Goal: Communication & Community: Ask a question

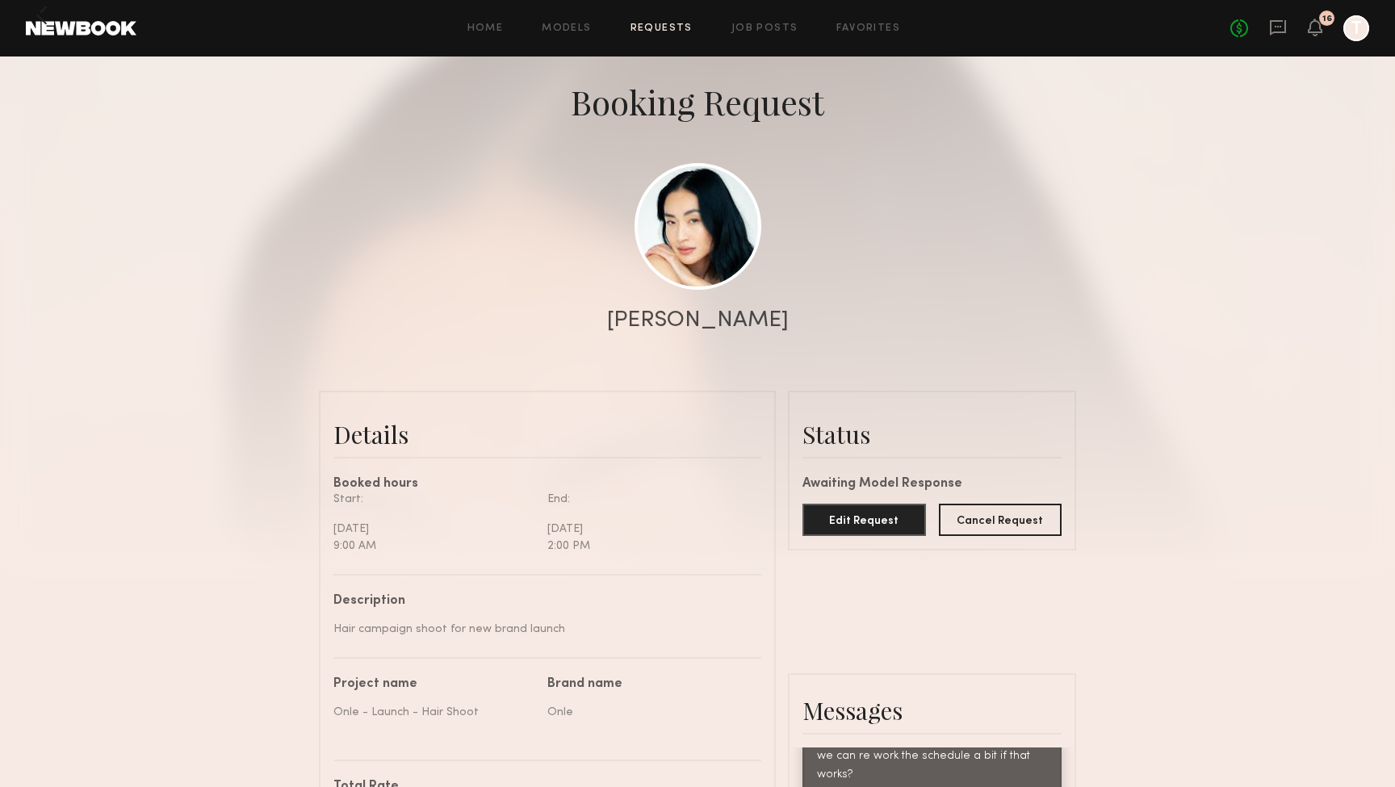
scroll to position [64, 0]
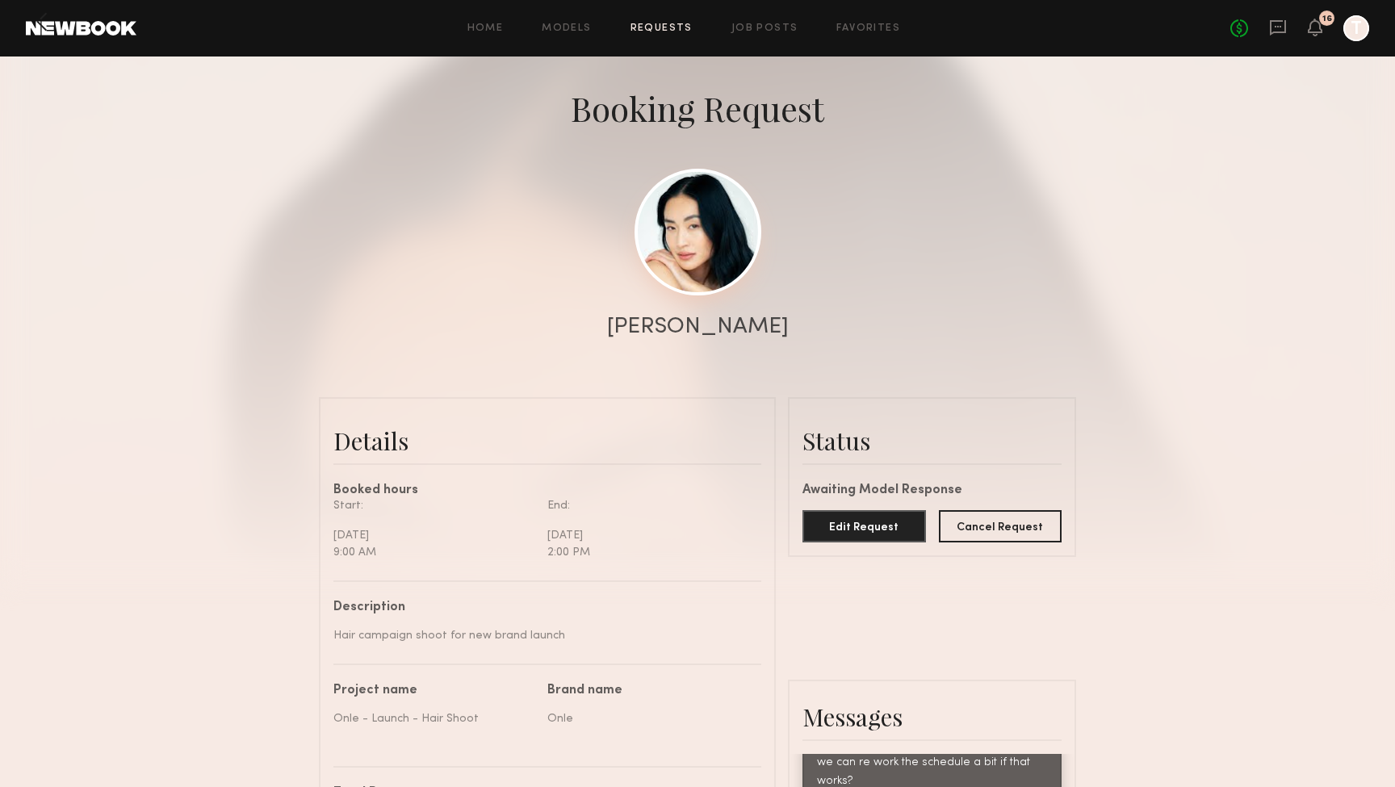
click at [735, 195] on link at bounding box center [698, 232] width 127 height 127
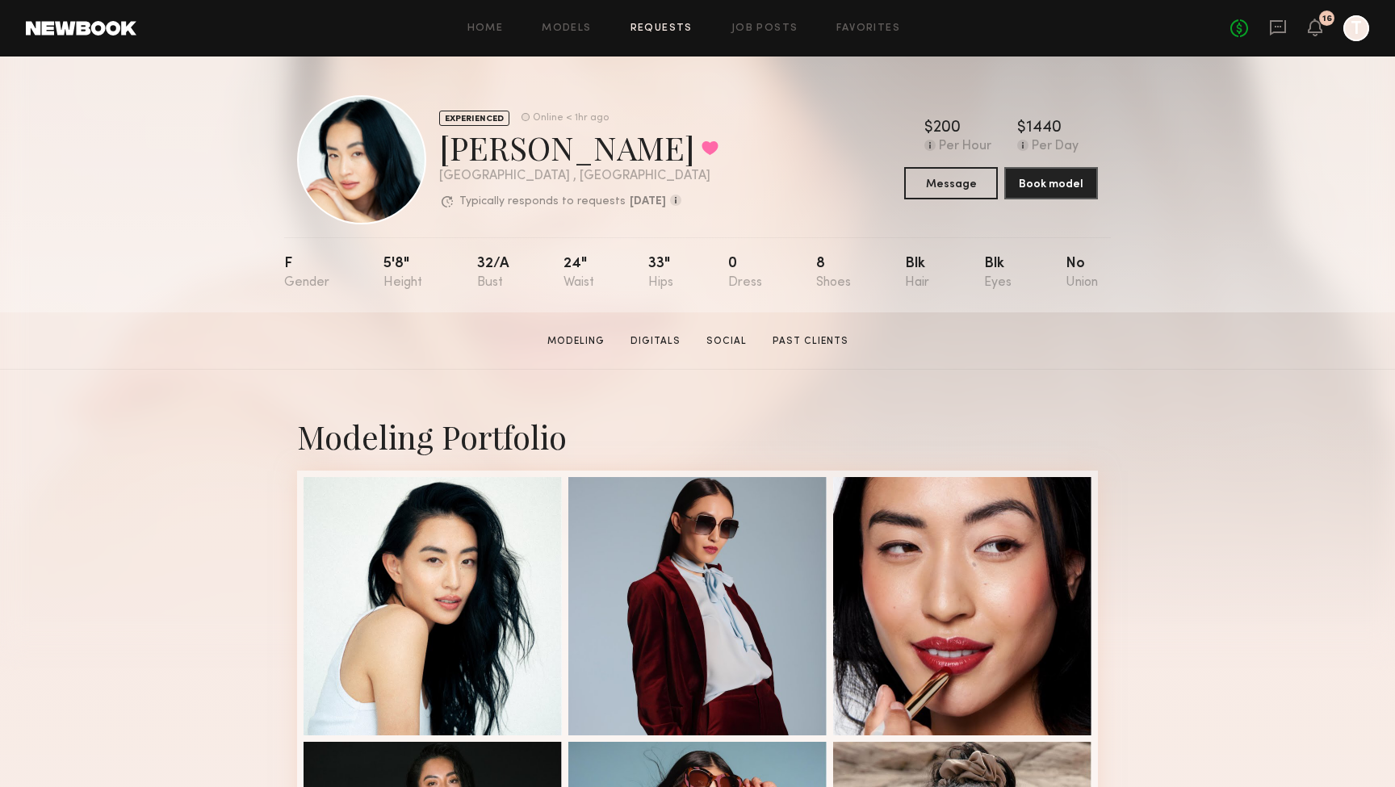
click at [644, 23] on link "Requests" at bounding box center [662, 28] width 62 height 10
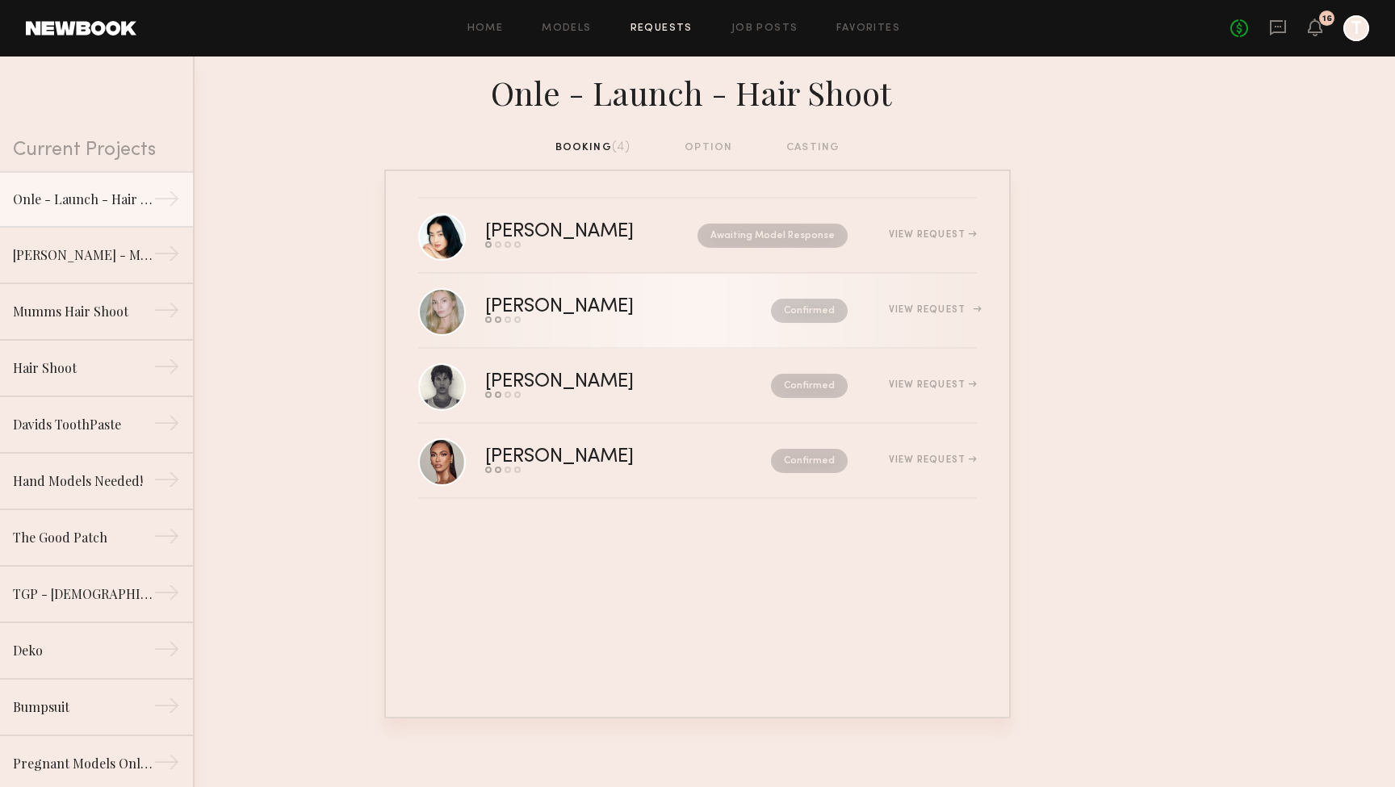
click at [577, 318] on div "Send request Model response Review hours worked Pay model" at bounding box center [593, 319] width 217 height 6
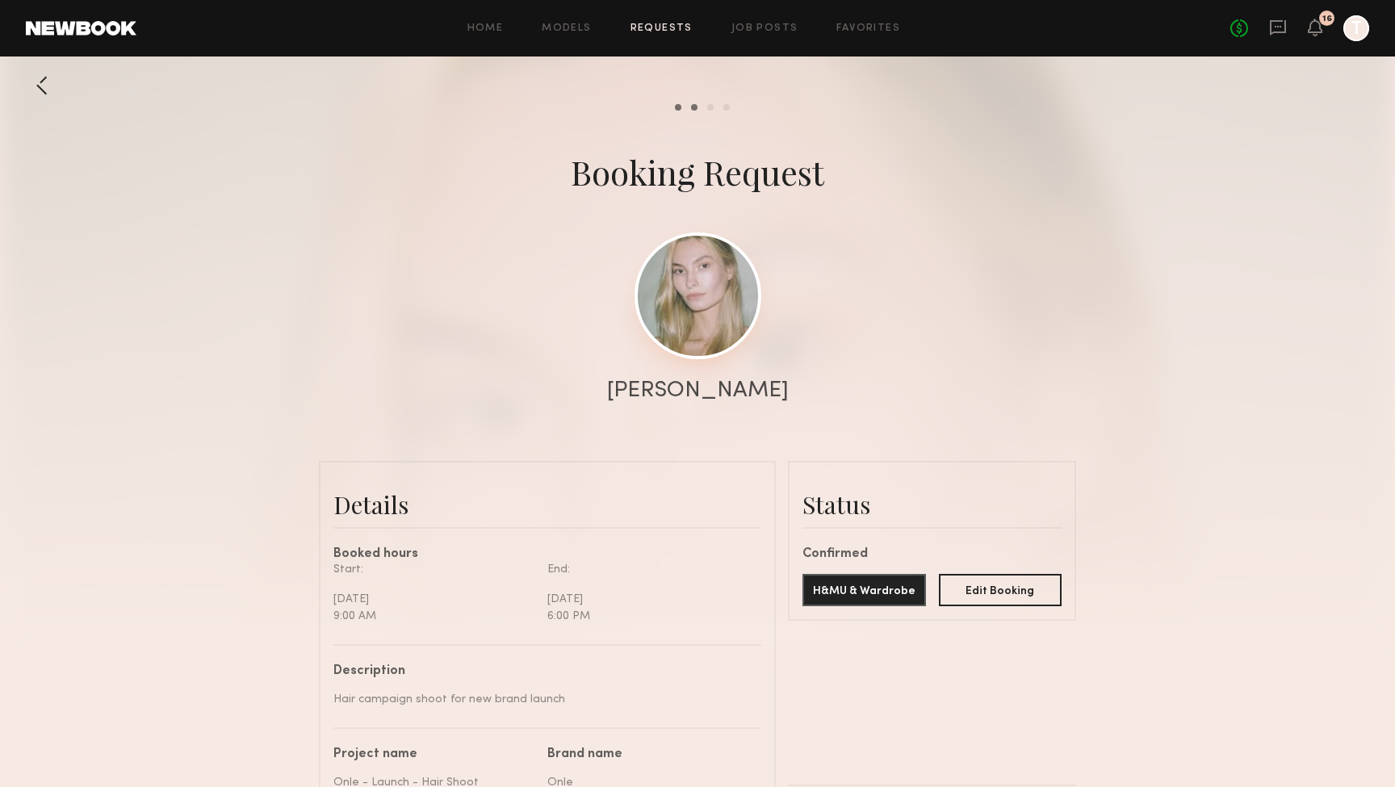
click at [701, 298] on link at bounding box center [698, 296] width 127 height 127
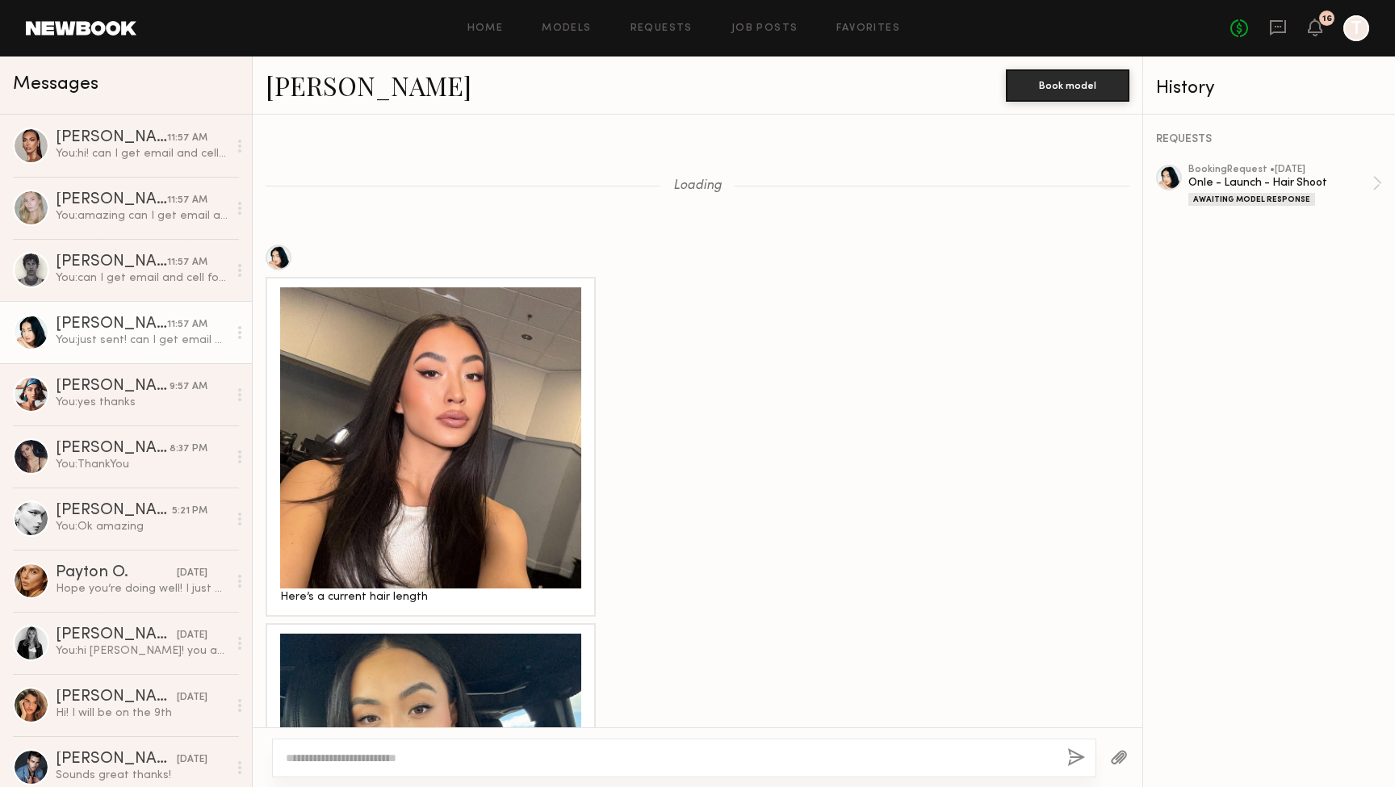
scroll to position [1569, 0]
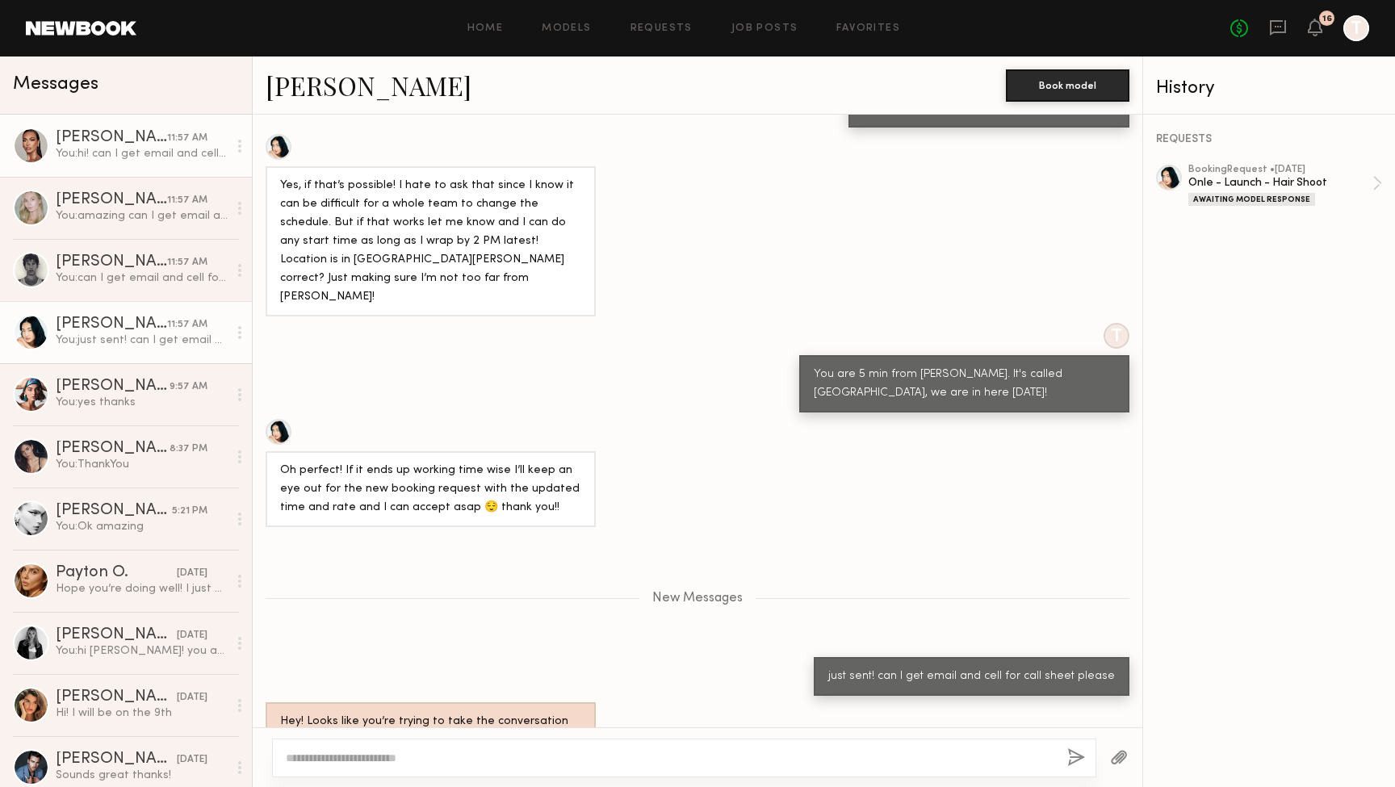
click at [88, 146] on div "You: hi! can I get email and cell for call sheet please" at bounding box center [142, 153] width 172 height 15
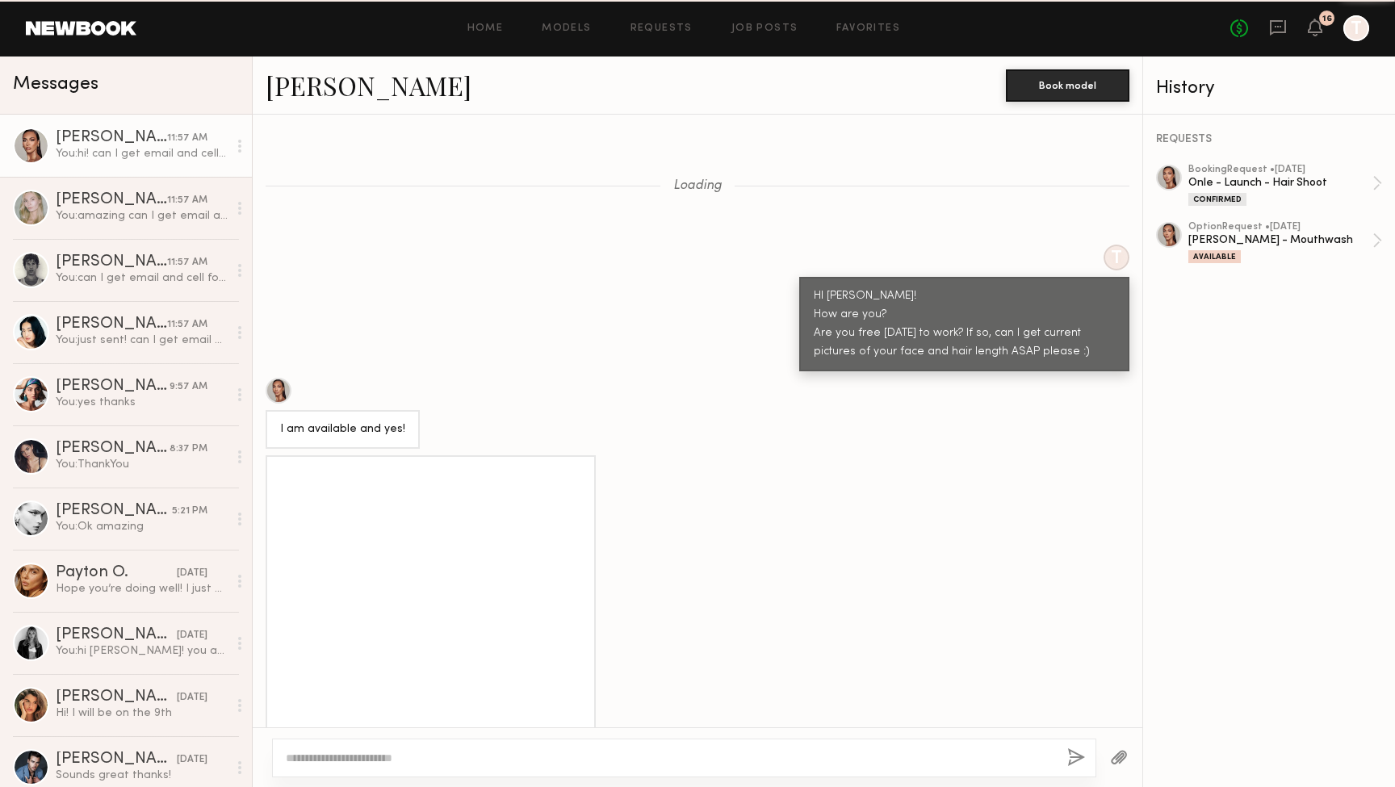
scroll to position [1073, 0]
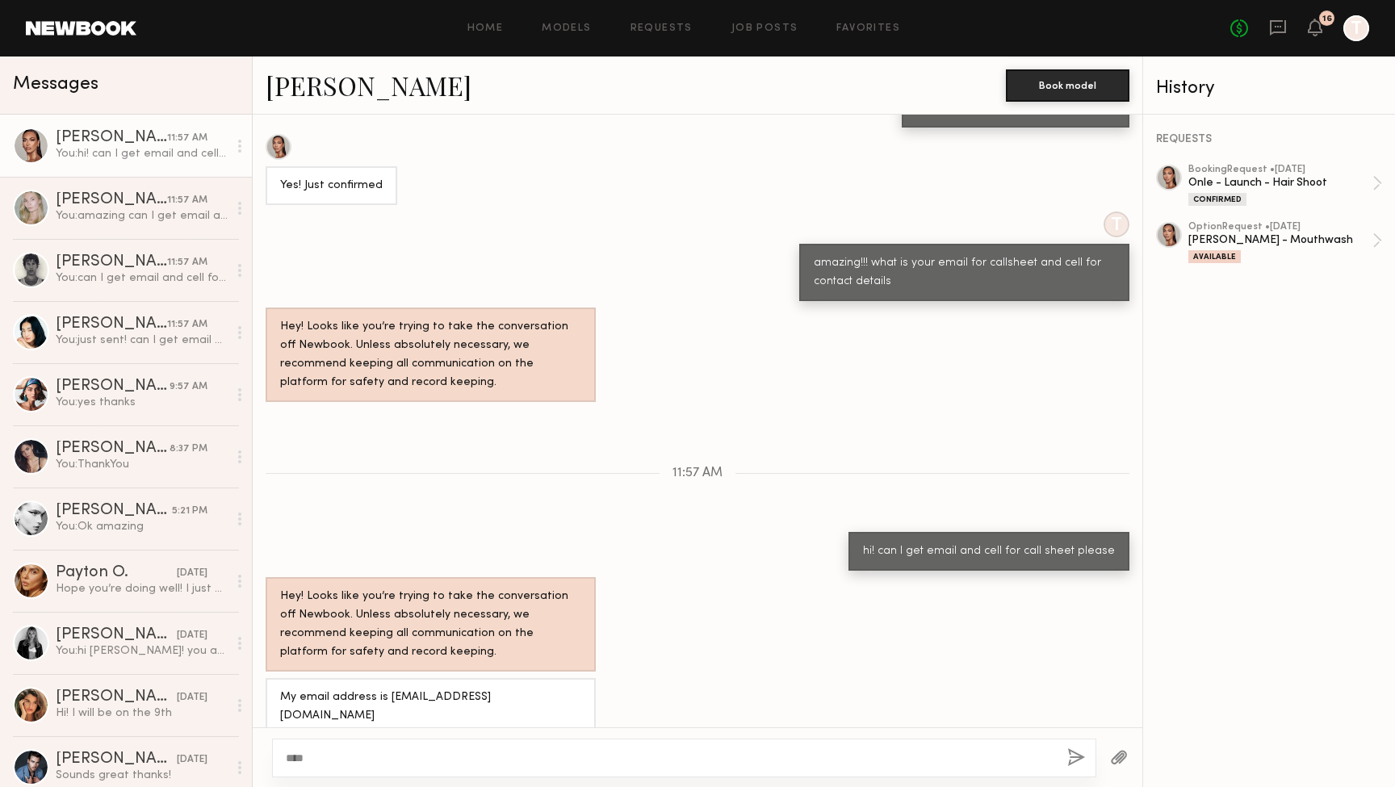
type textarea "****"
click at [1072, 759] on button "button" at bounding box center [1076, 758] width 18 height 20
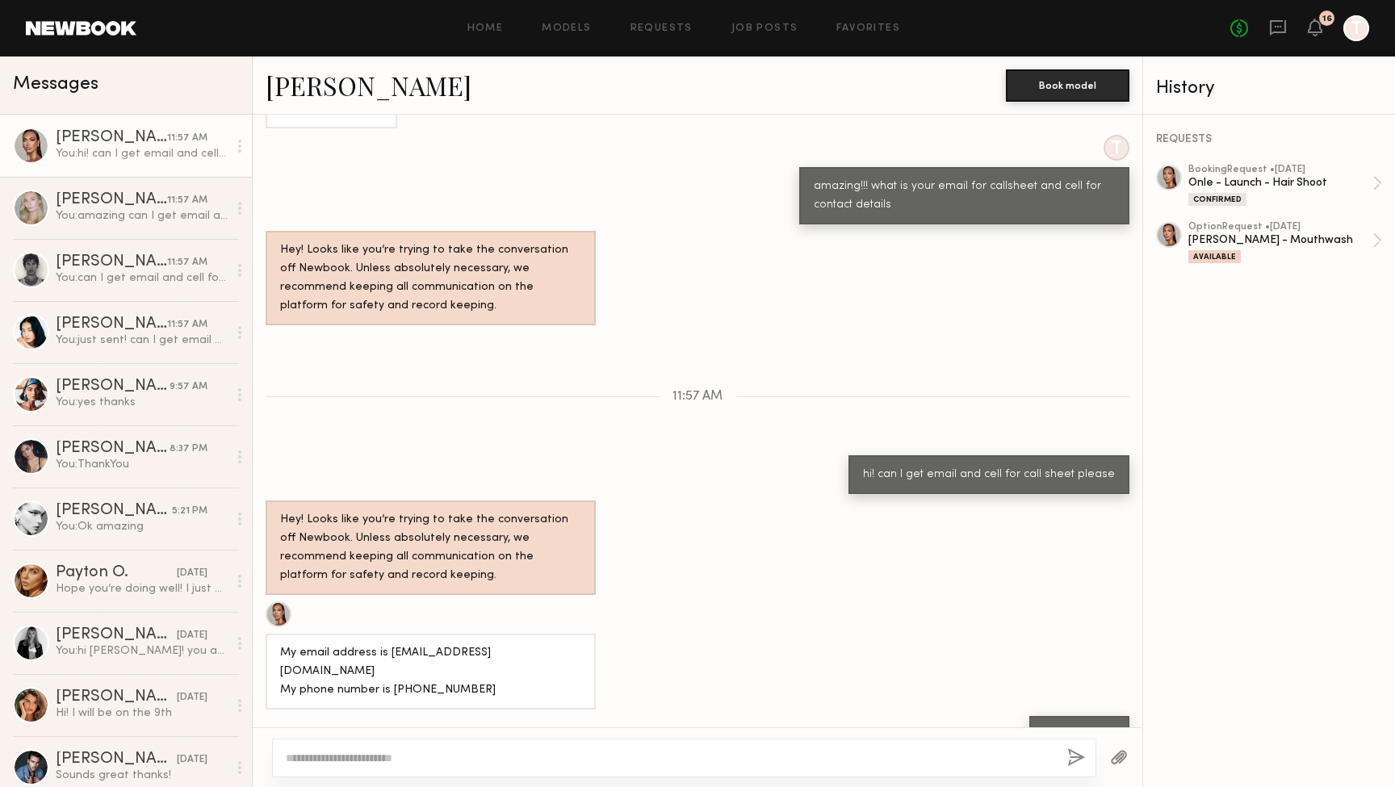
click at [315, 92] on link "Jayden R." at bounding box center [369, 85] width 206 height 35
click at [83, 280] on div "You: can I get email and cell for call sheet please" at bounding box center [142, 277] width 172 height 15
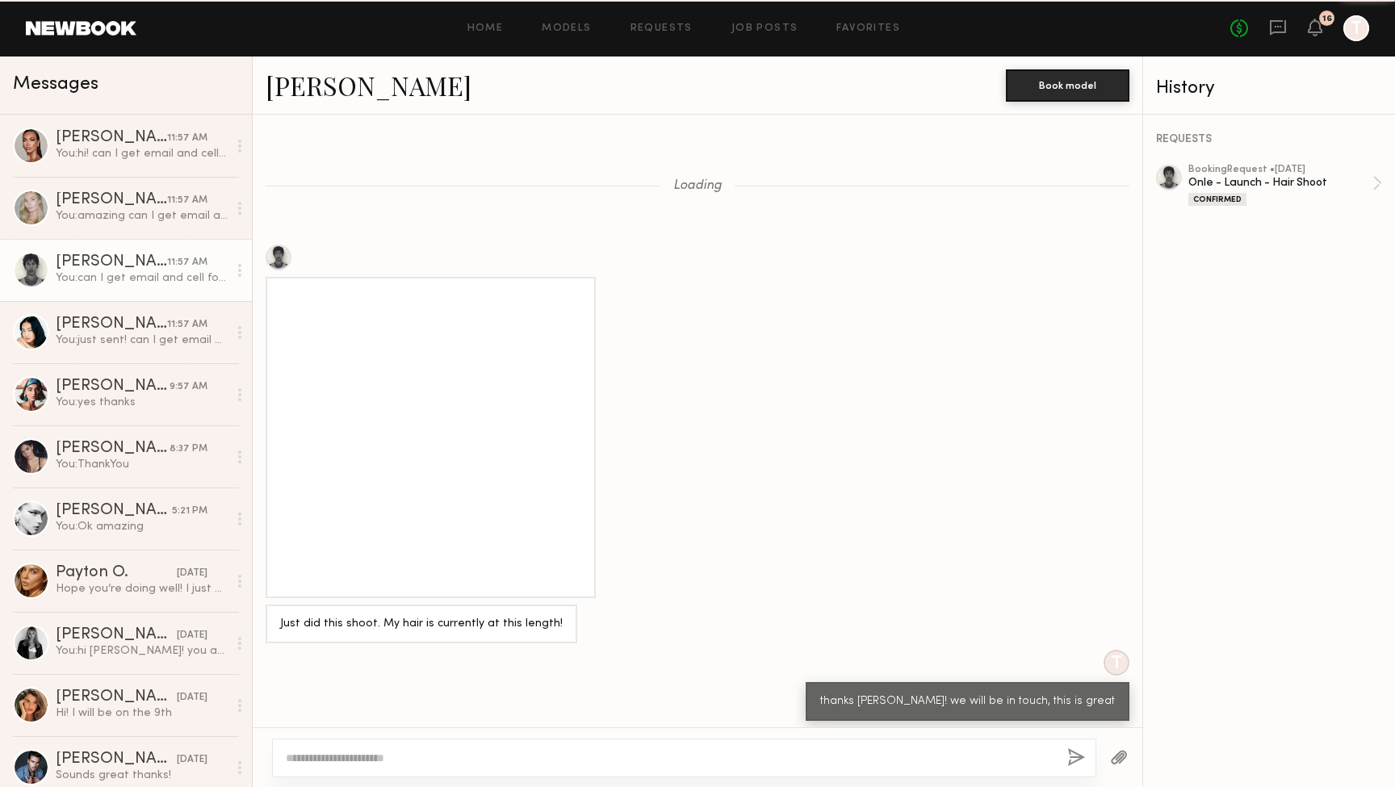
scroll to position [836, 0]
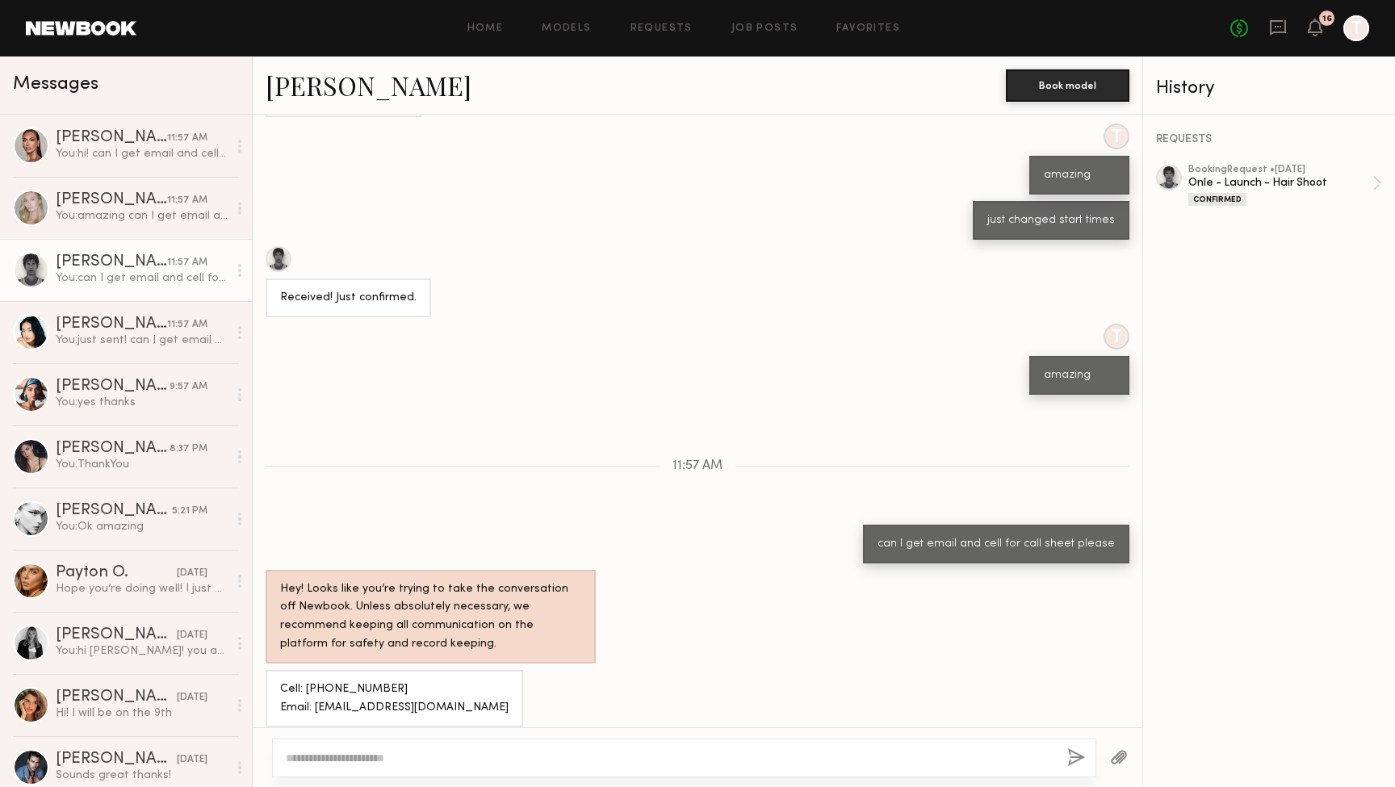
click at [301, 84] on link "Nick B." at bounding box center [369, 85] width 206 height 35
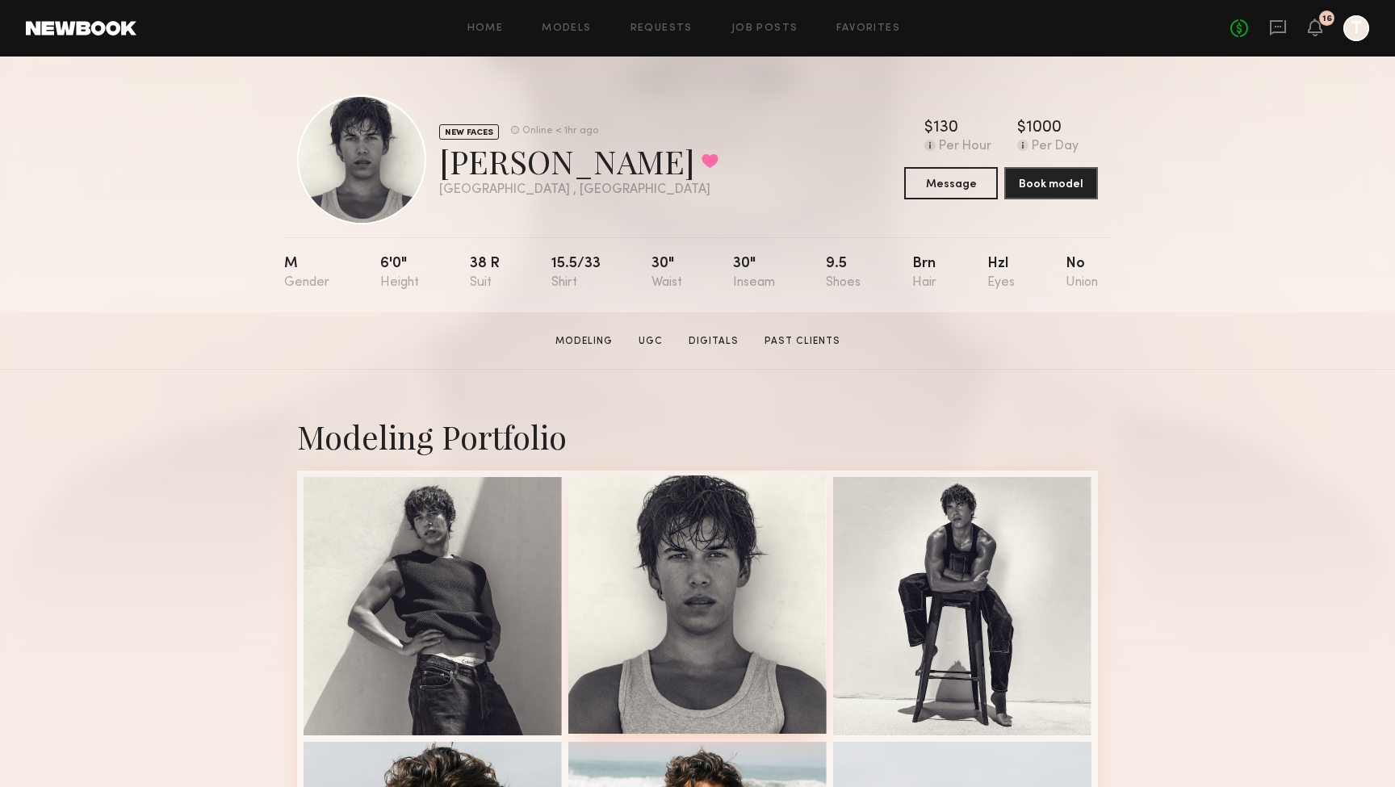
click at [735, 551] on div at bounding box center [697, 605] width 258 height 258
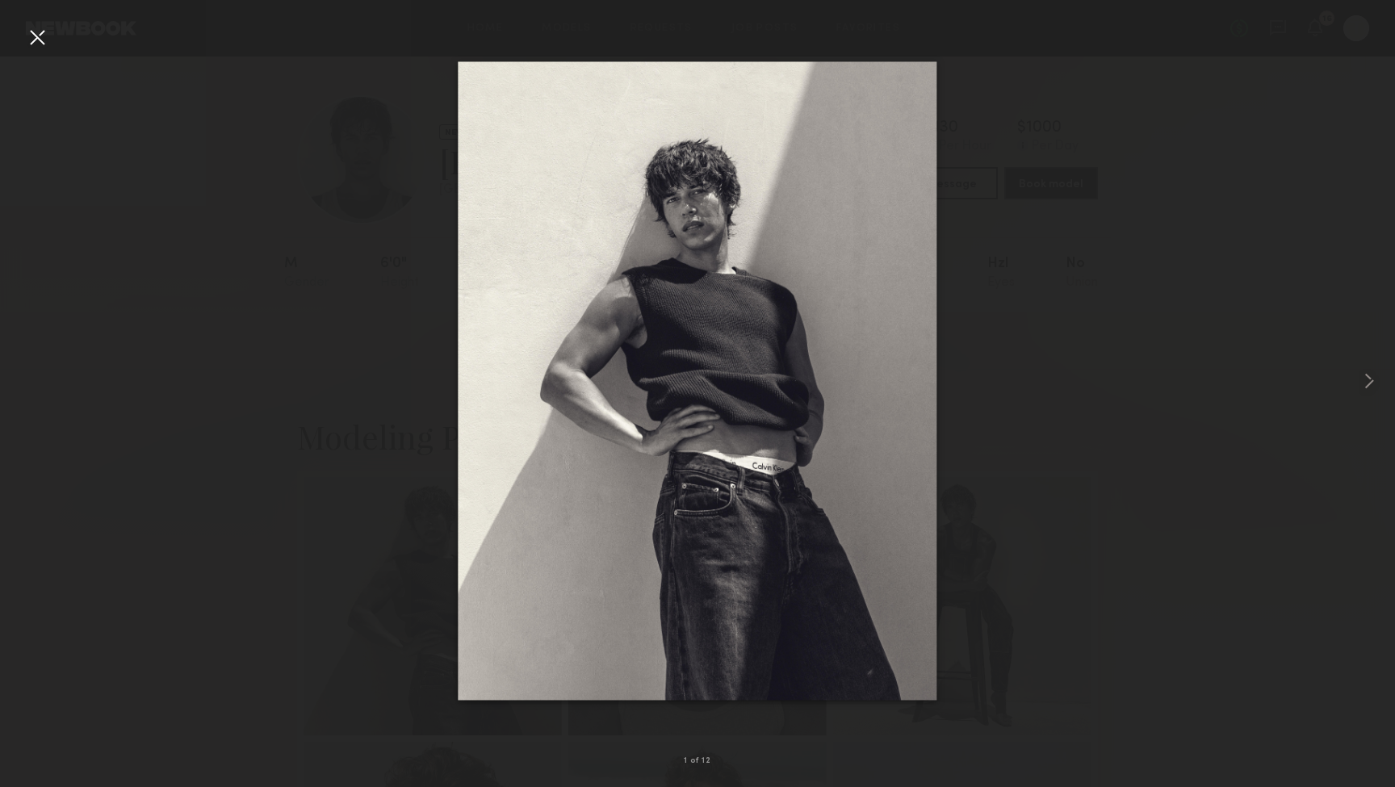
click at [40, 44] on div at bounding box center [37, 37] width 26 height 26
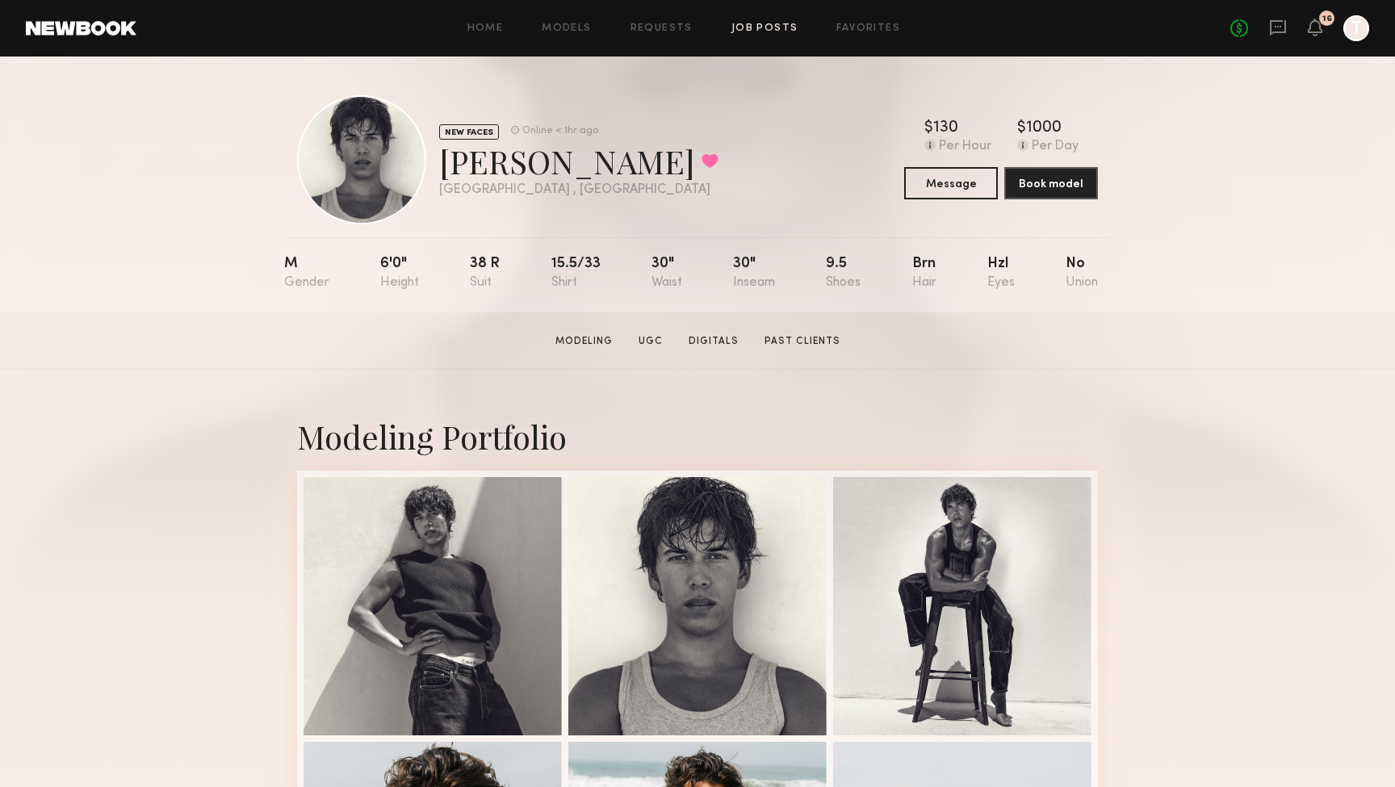
click at [746, 29] on link "Job Posts" at bounding box center [764, 28] width 67 height 10
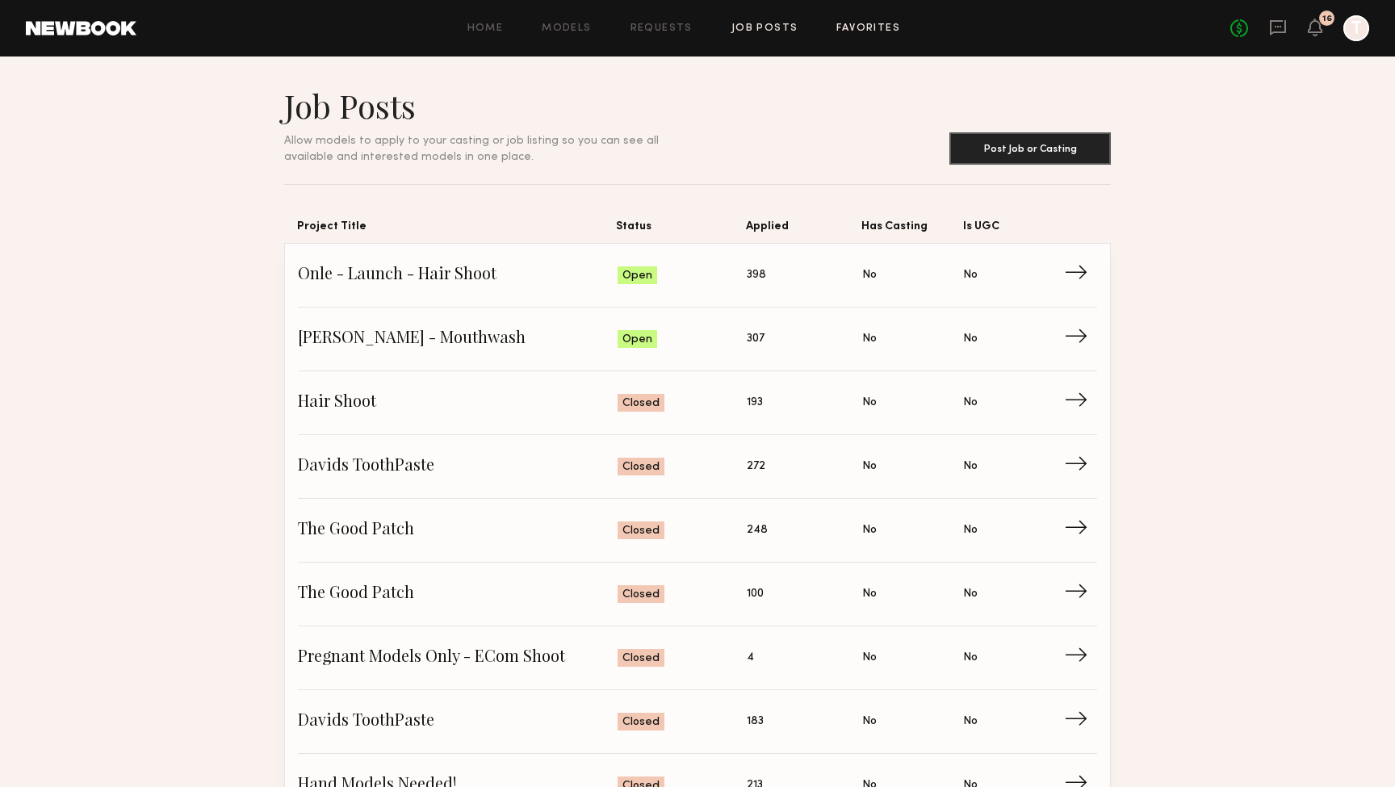
click at [865, 28] on link "Favorites" at bounding box center [868, 28] width 64 height 10
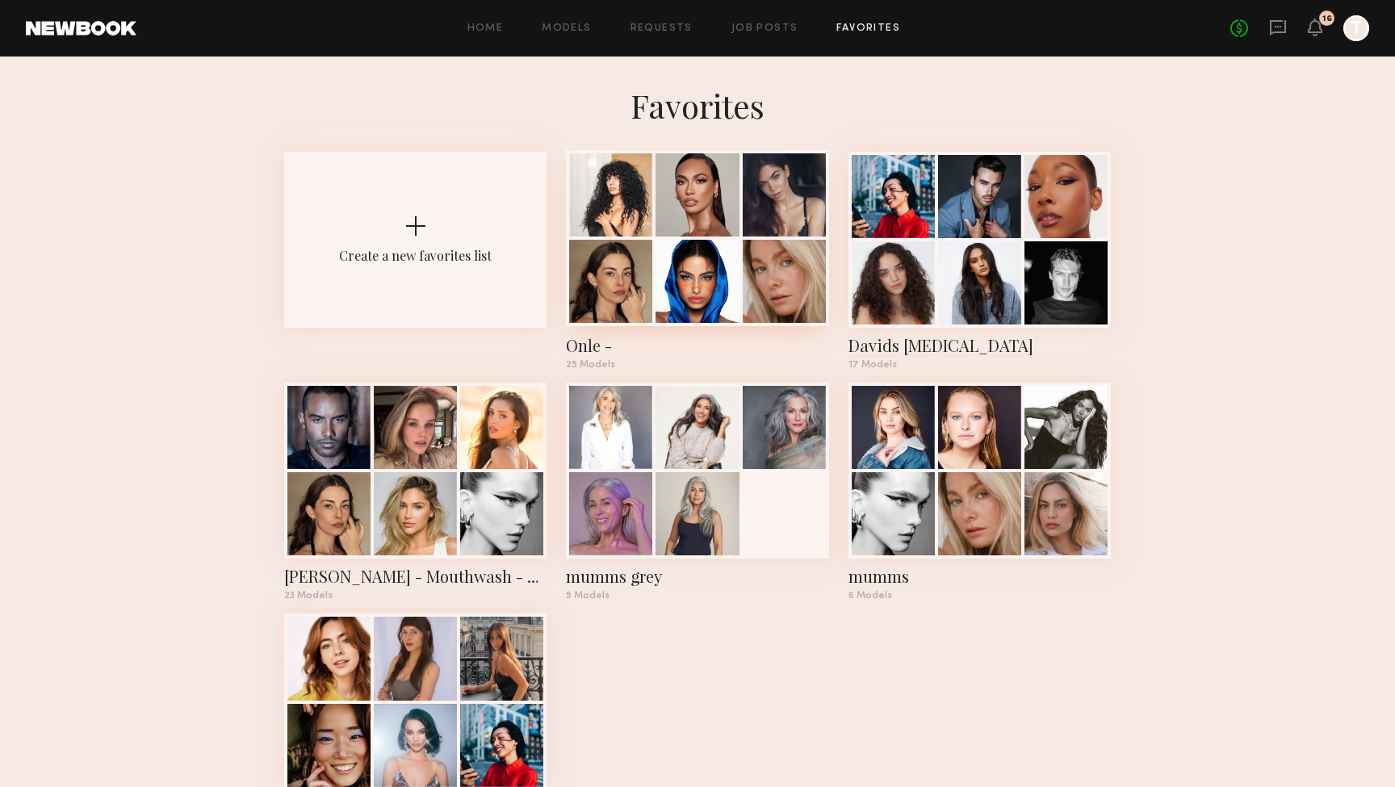
click at [659, 262] on div at bounding box center [697, 281] width 83 height 83
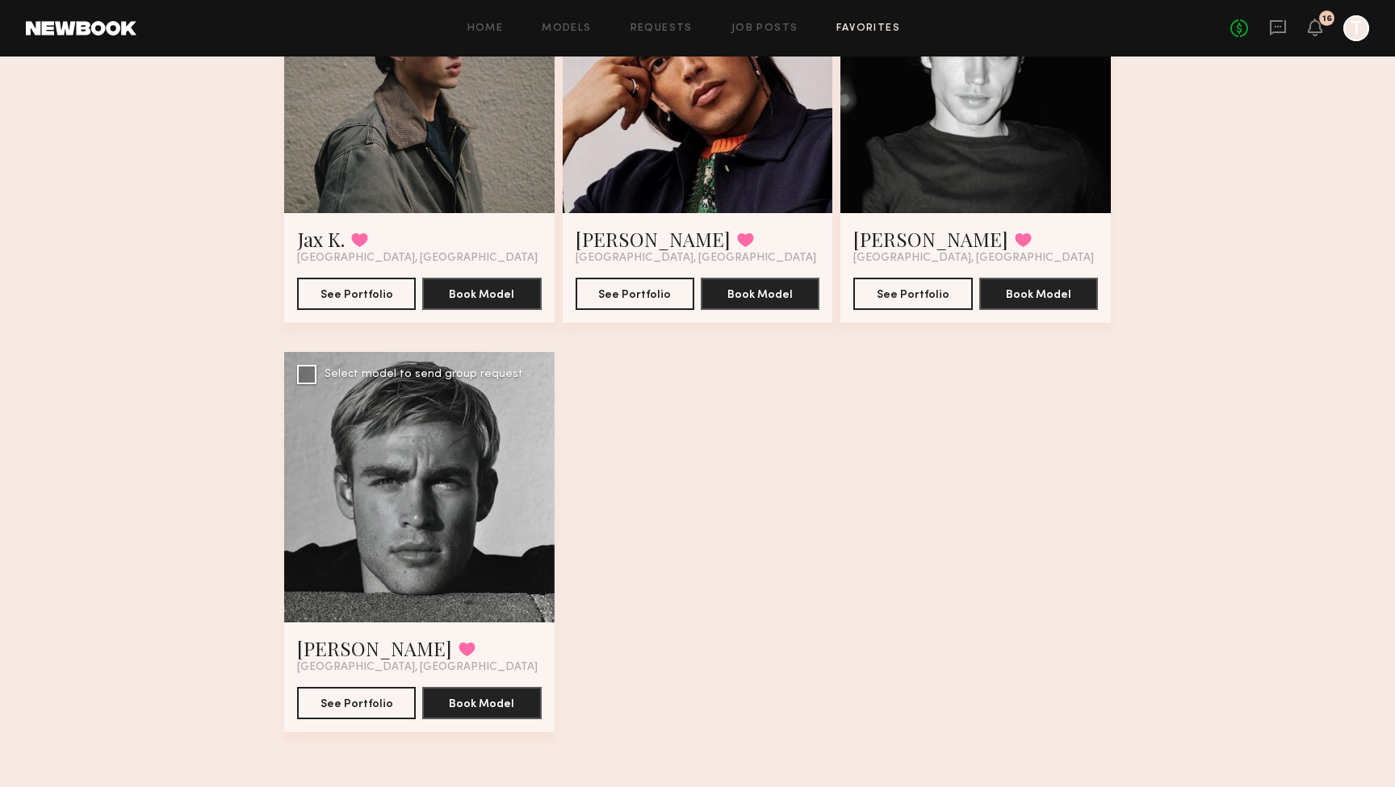
scroll to position [3108, 0]
click at [384, 552] on div at bounding box center [419, 487] width 270 height 270
click at [363, 706] on button "See Portfolio" at bounding box center [356, 702] width 119 height 32
